Goal: Task Accomplishment & Management: Use online tool/utility

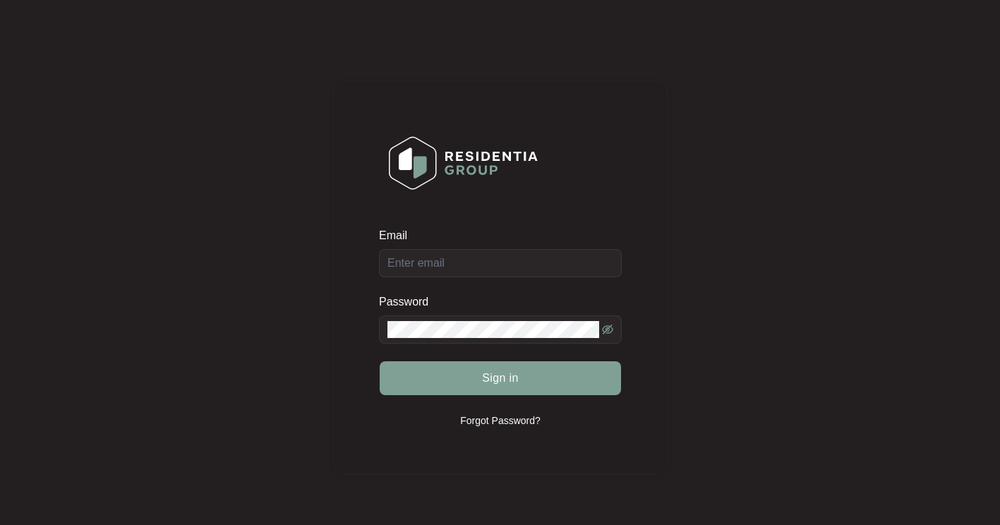
click at [448, 279] on form "Email Password Sign in" at bounding box center [500, 320] width 243 height 185
click at [438, 260] on input "Email" at bounding box center [500, 263] width 243 height 28
type input "[EMAIL_ADDRESS][DOMAIN_NAME]"
click at [380, 361] on button "Sign in" at bounding box center [500, 378] width 241 height 34
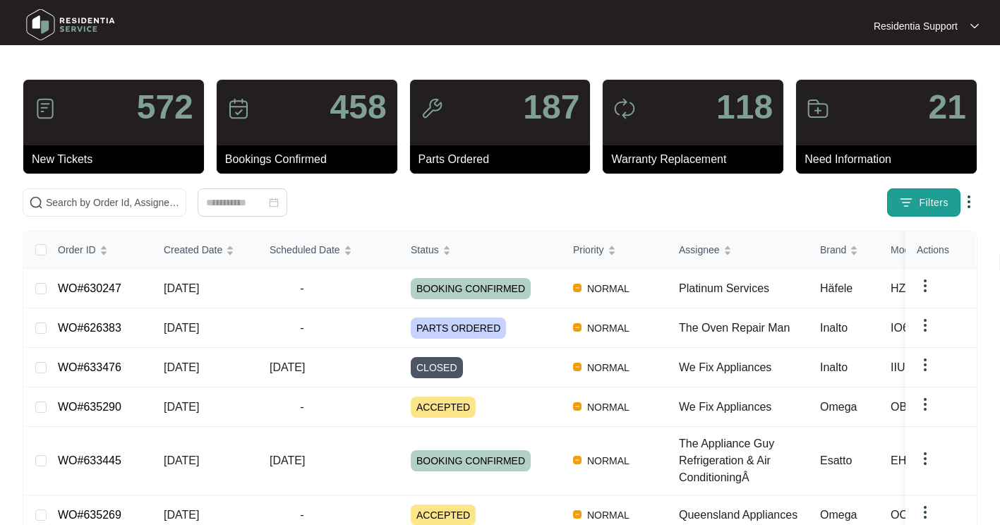
click at [919, 210] on span "Filters" at bounding box center [934, 202] width 30 height 15
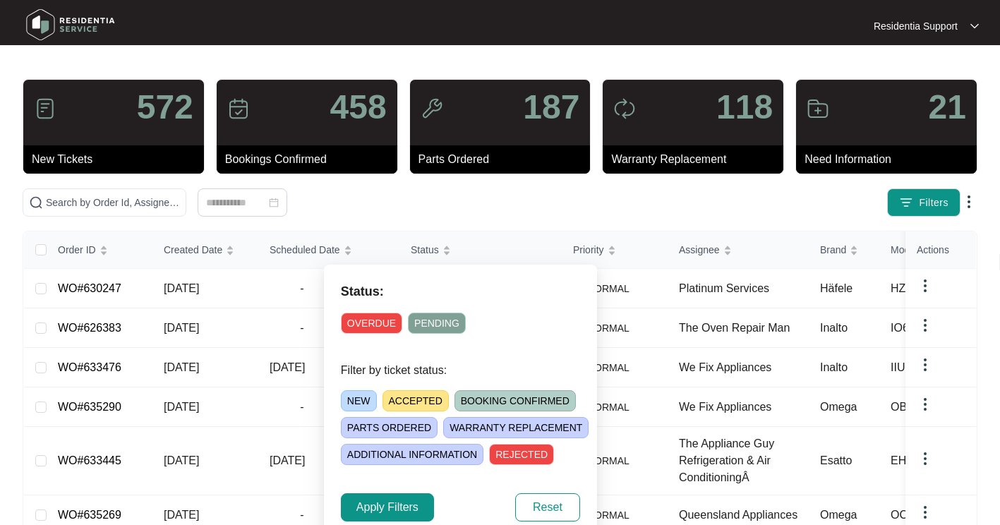
click at [358, 399] on span "NEW" at bounding box center [359, 400] width 36 height 21
click at [391, 404] on span "ACCEPTED" at bounding box center [418, 400] width 66 height 21
click at [390, 427] on span "PARTS ORDERED" at bounding box center [389, 427] width 97 height 21
click at [402, 450] on span "ADDITIONAL INFORMATION" at bounding box center [412, 454] width 143 height 21
click at [499, 416] on div "NEW ACCEPTED BOOKING CONFIRMED [PERSON_NAME] ORDERED [PERSON_NAME] REPLACEMENT …" at bounding box center [477, 425] width 273 height 80
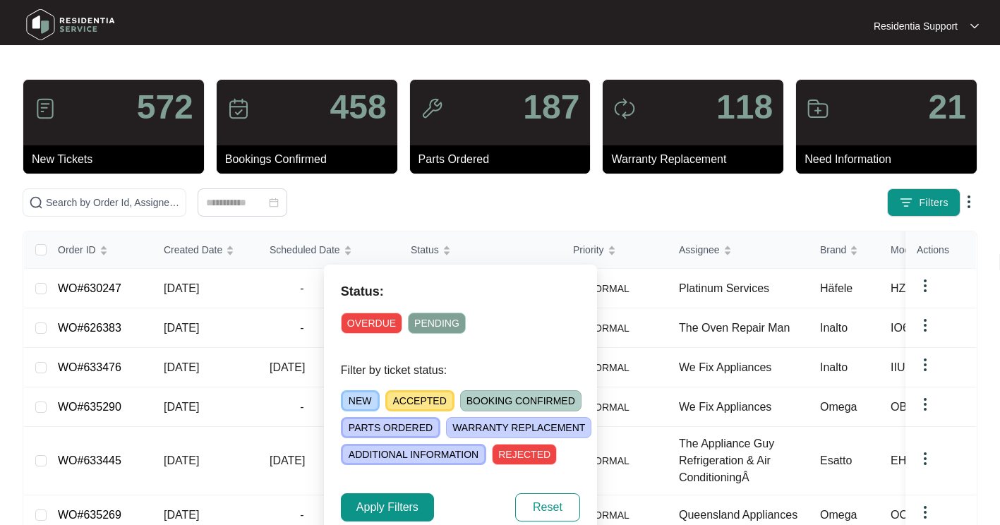
click at [495, 429] on span "WARRANTY REPLACEMENT" at bounding box center [518, 427] width 145 height 21
click at [490, 400] on span "BOOKING CONFIRMED" at bounding box center [520, 400] width 121 height 21
click at [370, 507] on span "Apply Filters" at bounding box center [387, 507] width 62 height 17
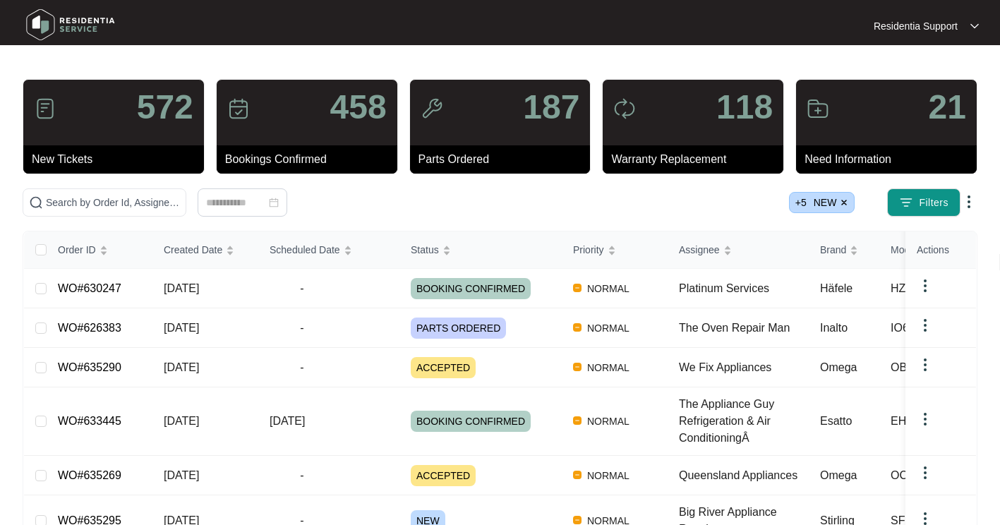
click at [960, 210] on img at bounding box center [968, 201] width 17 height 17
click at [425, 269] on span "Download Tickets CSV" at bounding box center [470, 269] width 125 height 16
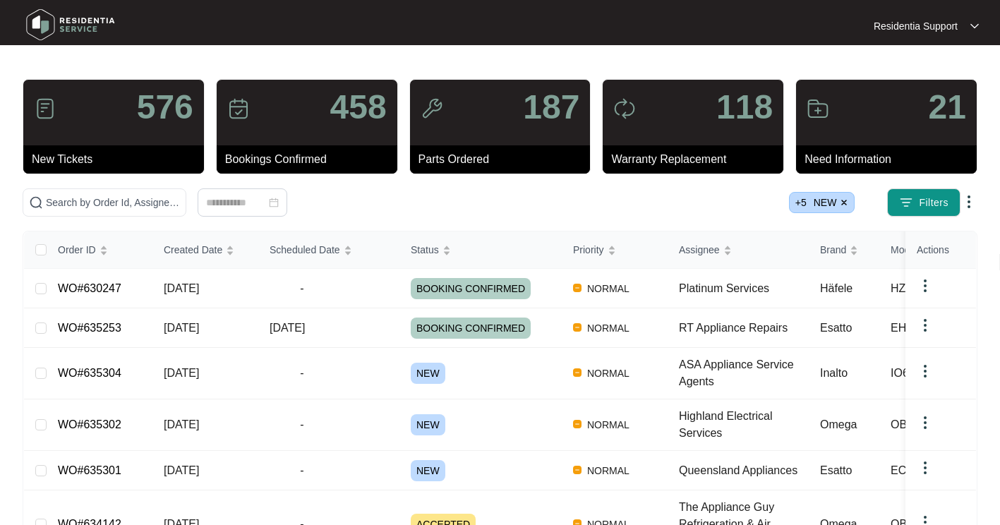
click at [840, 207] on img at bounding box center [844, 202] width 8 height 8
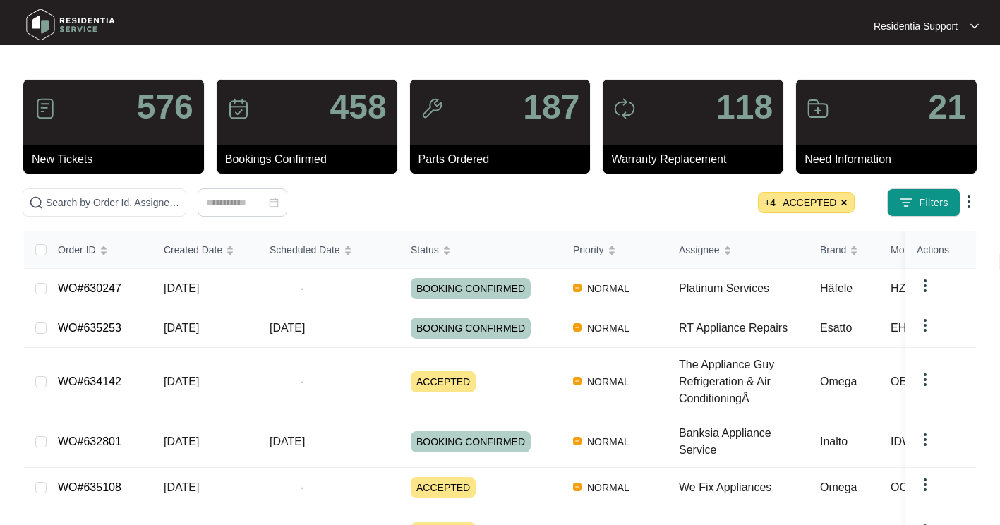
click at [840, 207] on img at bounding box center [844, 202] width 8 height 8
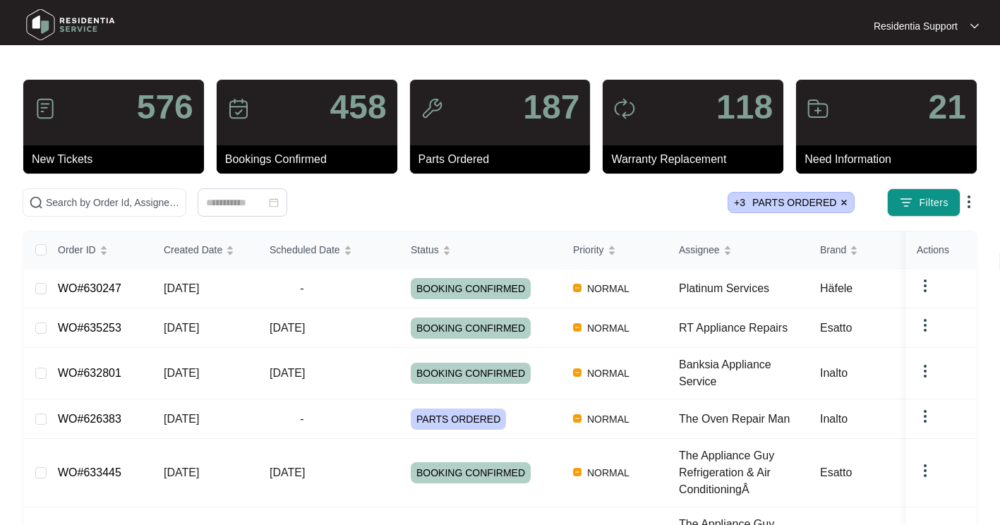
click at [840, 207] on img at bounding box center [844, 202] width 8 height 8
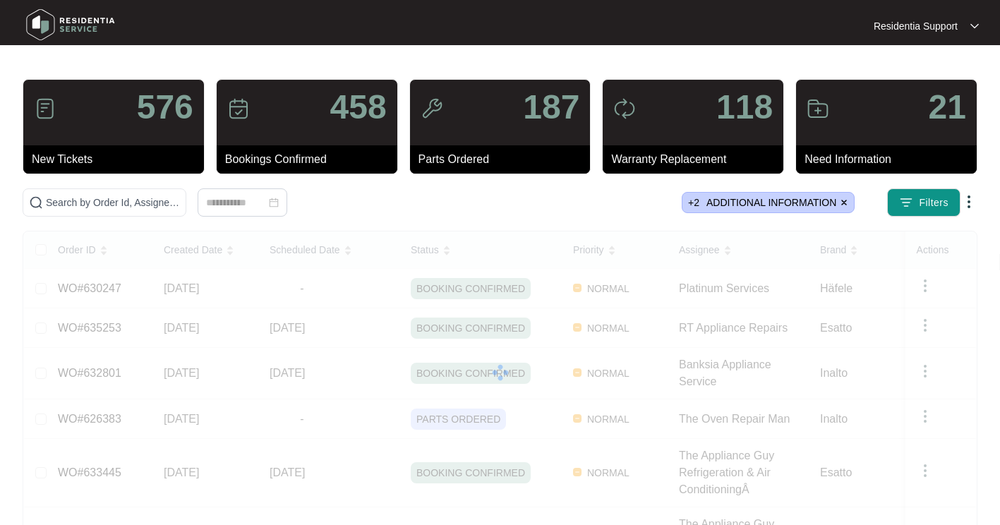
click at [840, 207] on img at bounding box center [844, 202] width 8 height 8
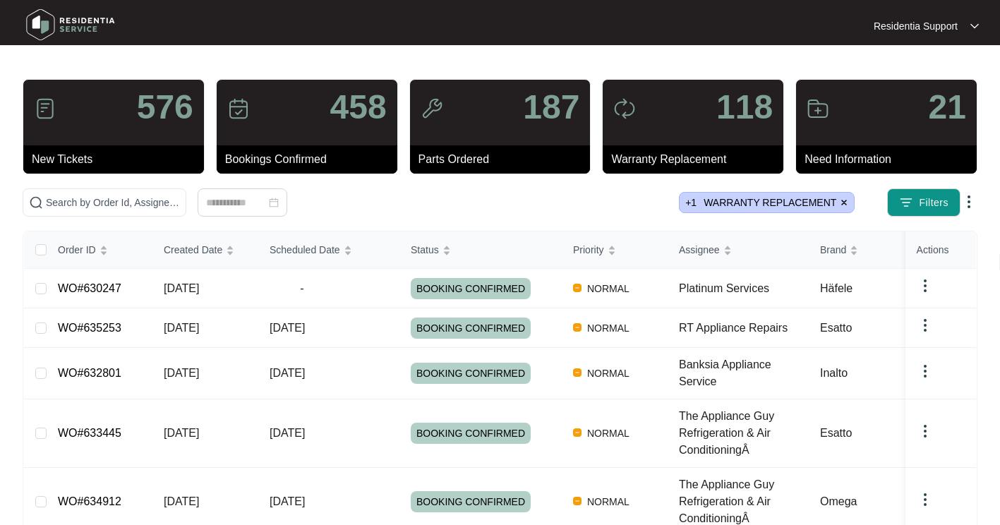
click at [840, 207] on img at bounding box center [844, 202] width 8 height 8
